Goal: Find contact information: Find contact information

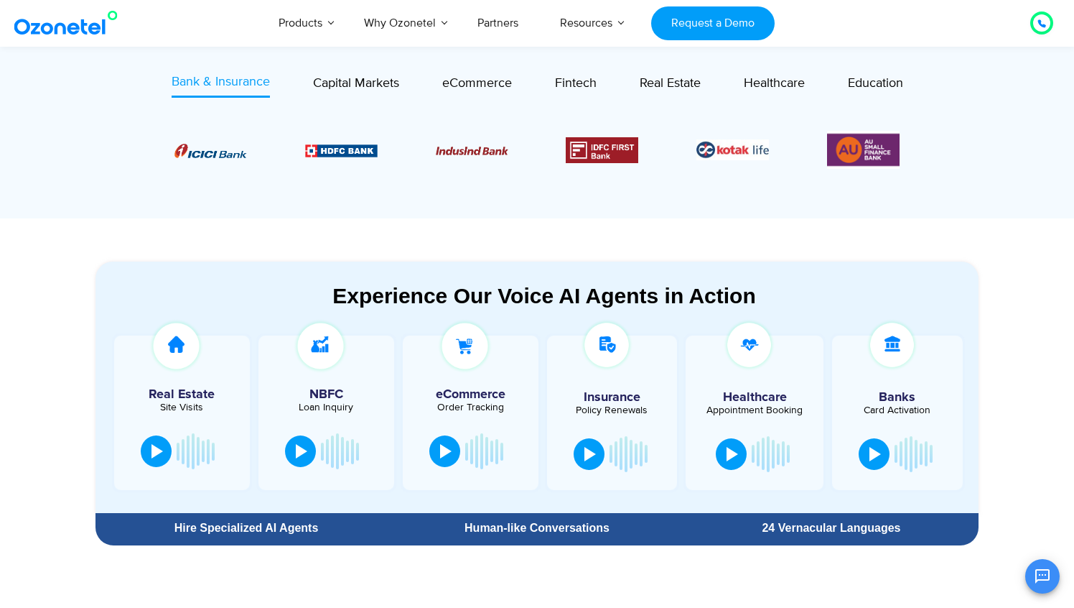
scroll to position [622, 0]
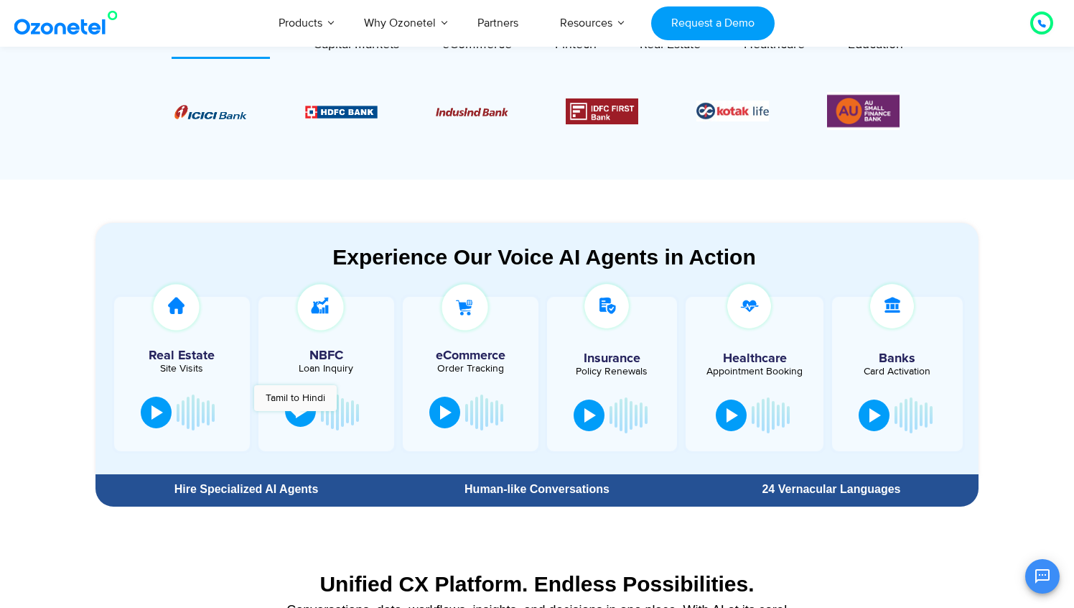
click at [297, 418] on div at bounding box center [301, 411] width 11 height 14
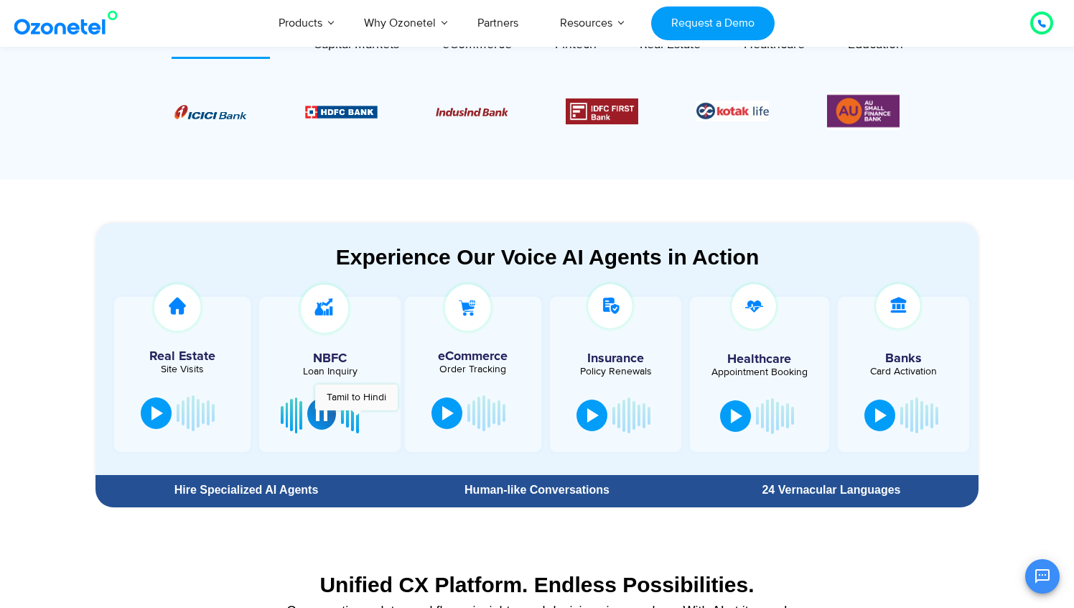
click at [356, 417] on div at bounding box center [357, 415] width 3 height 9
click at [325, 418] on div at bounding box center [321, 414] width 11 height 14
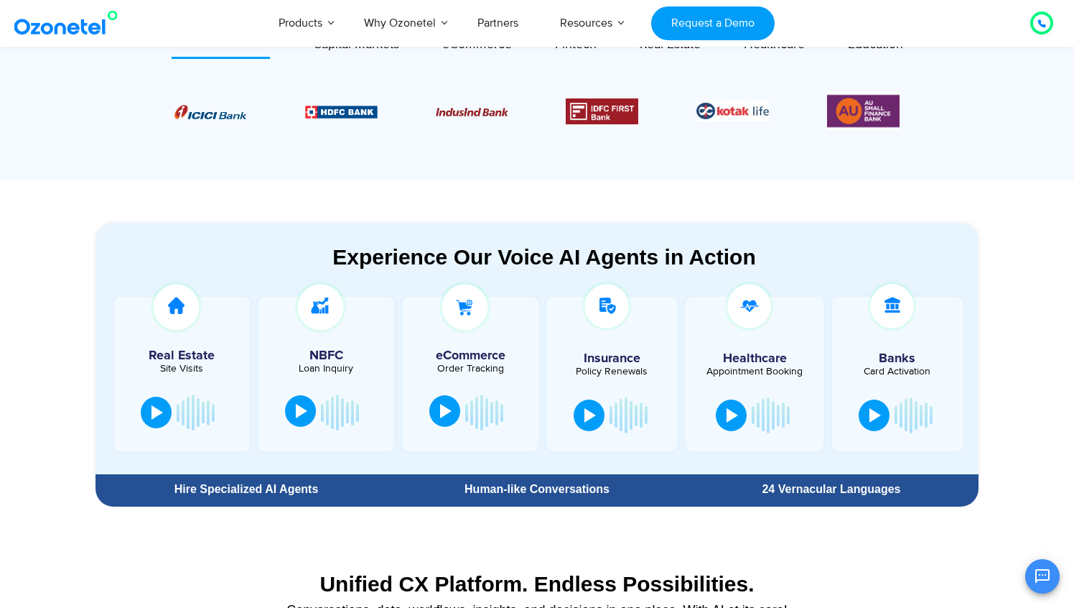
click at [450, 415] on div at bounding box center [445, 411] width 11 height 14
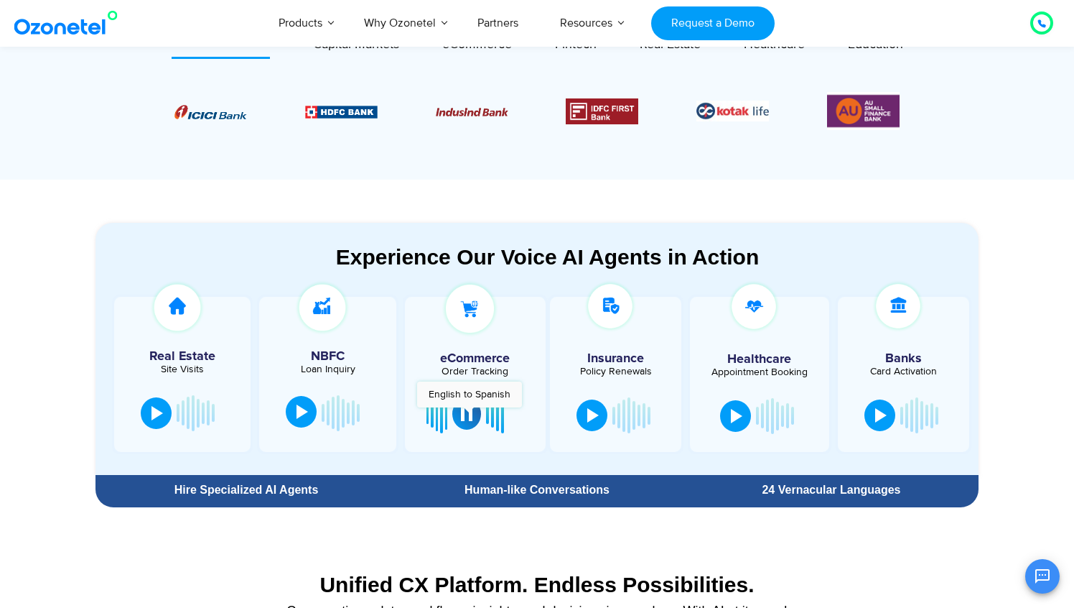
click at [469, 414] on div at bounding box center [466, 414] width 11 height 14
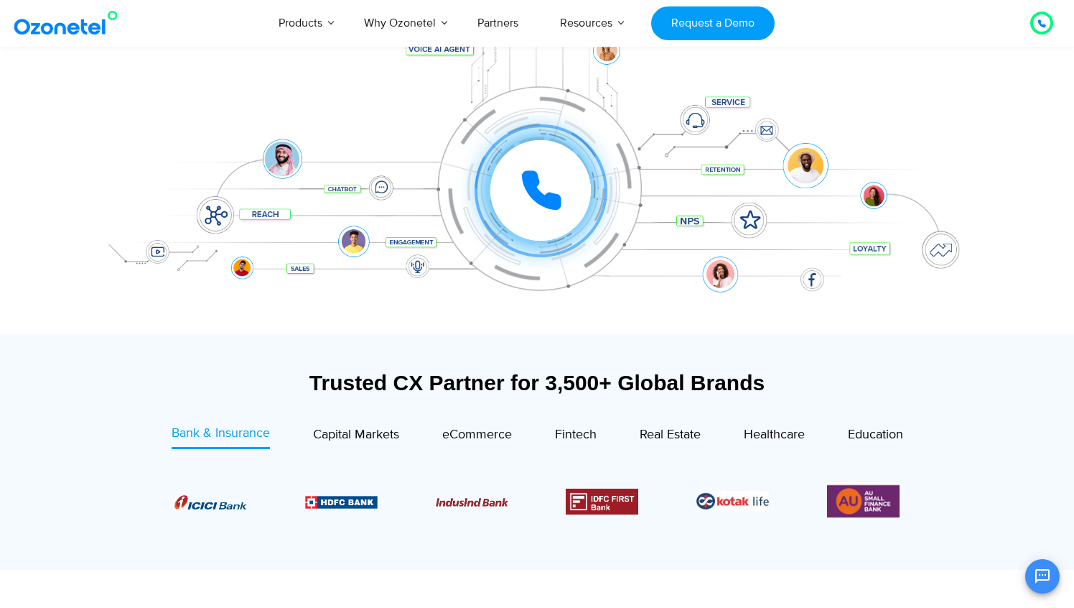
scroll to position [0, 0]
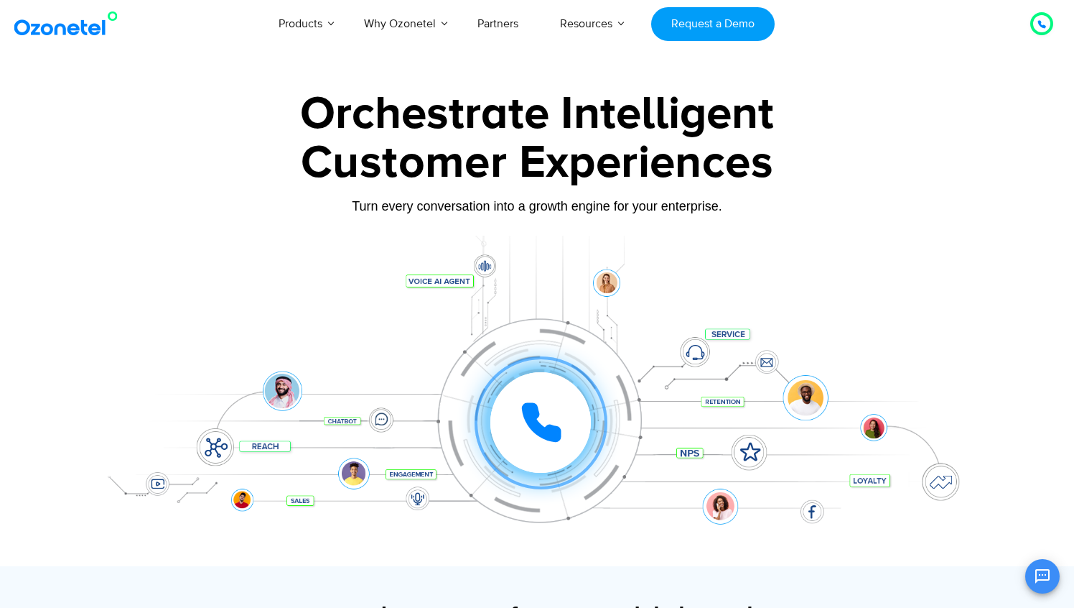
click at [544, 429] on icon at bounding box center [542, 422] width 36 height 36
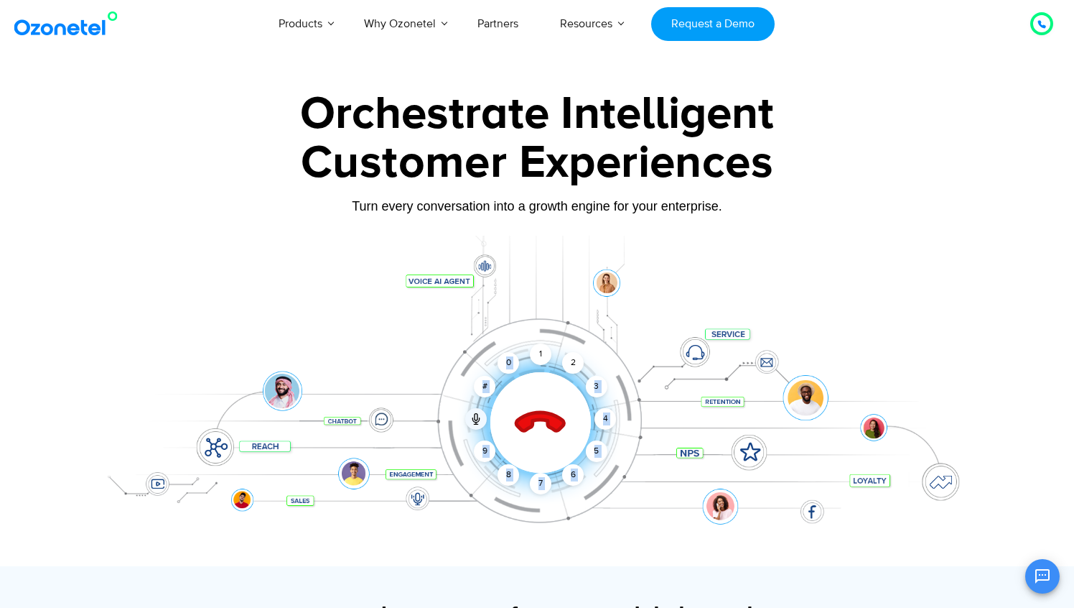
drag, startPoint x: 576, startPoint y: 369, endPoint x: 464, endPoint y: 605, distance: 261.5
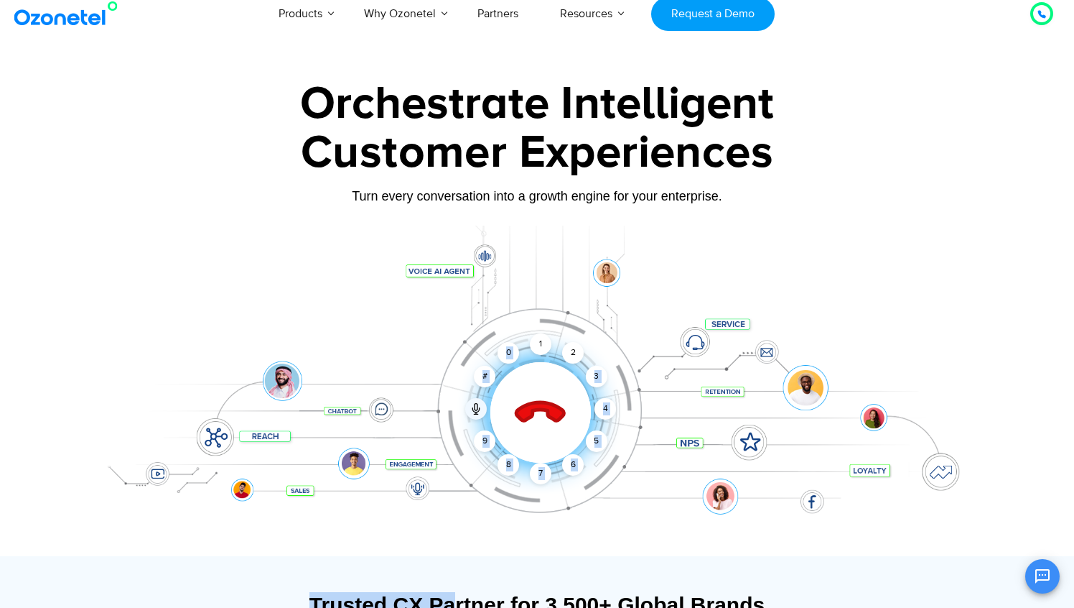
click at [553, 421] on icon at bounding box center [541, 412] width 61 height 61
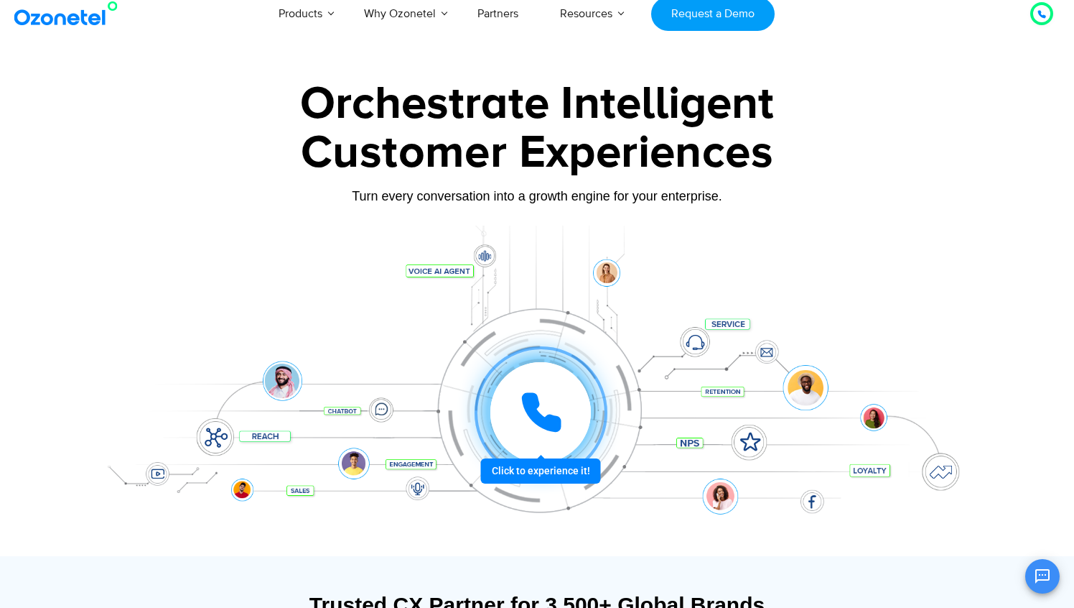
click at [530, 465] on div at bounding box center [540, 411] width 107 height 107
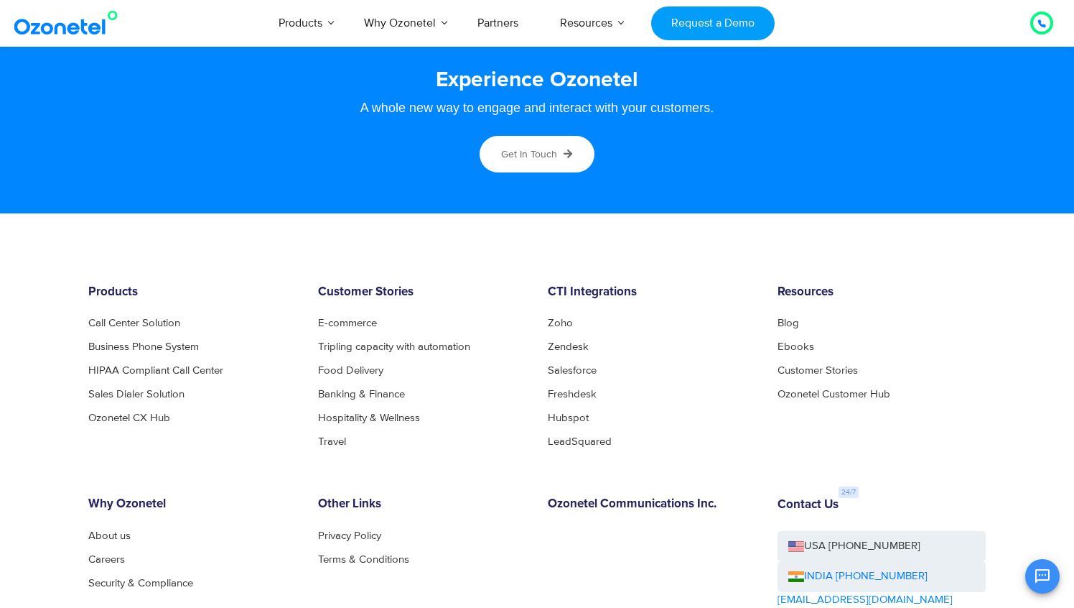
scroll to position [7837, 0]
